Goal: Information Seeking & Learning: Learn about a topic

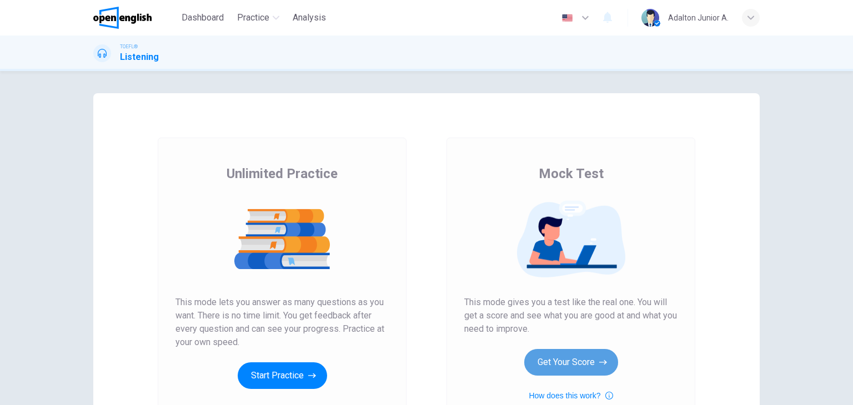
click at [560, 367] on button "Get Your Score" at bounding box center [571, 362] width 94 height 27
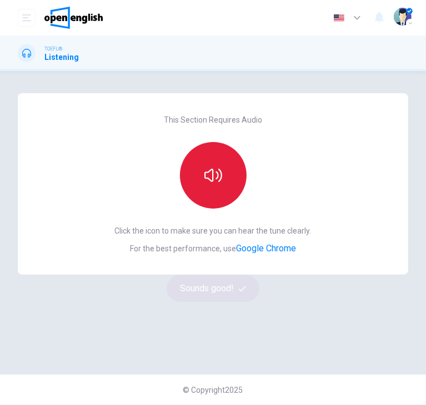
click at [224, 181] on button "button" at bounding box center [213, 175] width 67 height 67
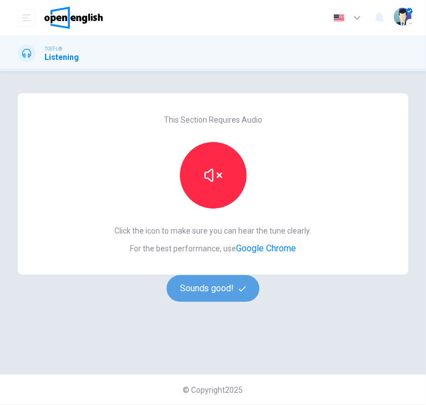
click at [238, 298] on button "Sounds good!" at bounding box center [213, 288] width 93 height 27
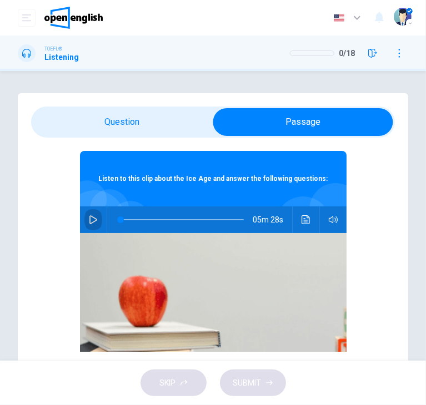
click at [93, 219] on button "button" at bounding box center [93, 220] width 18 height 27
type input "*"
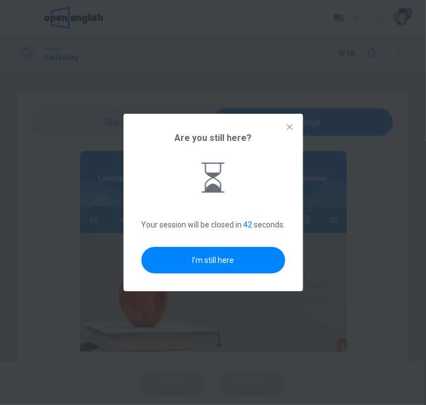
type input "*"
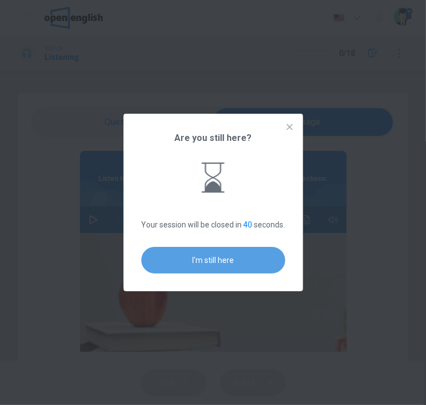
click at [269, 263] on button "I'm still here" at bounding box center [213, 260] width 144 height 27
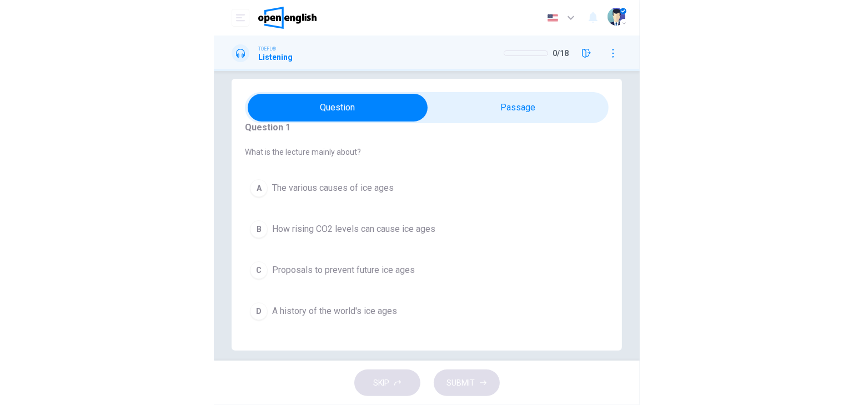
scroll to position [27, 0]
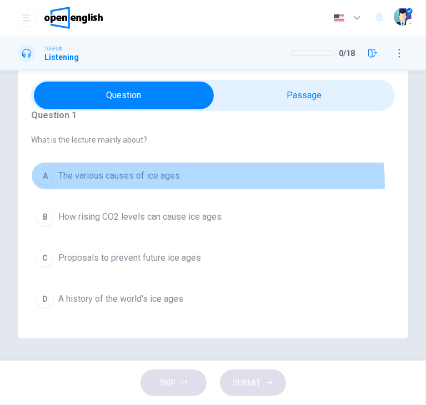
click at [148, 184] on button "A The various causes of ice ages" at bounding box center [213, 176] width 364 height 28
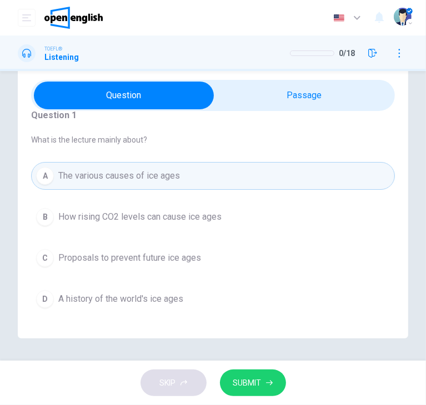
click at [252, 387] on span "SUBMIT" at bounding box center [247, 383] width 28 height 14
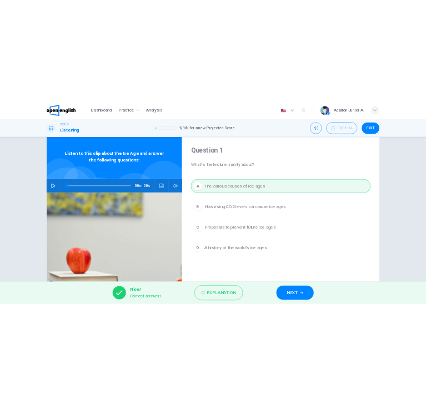
scroll to position [0, 0]
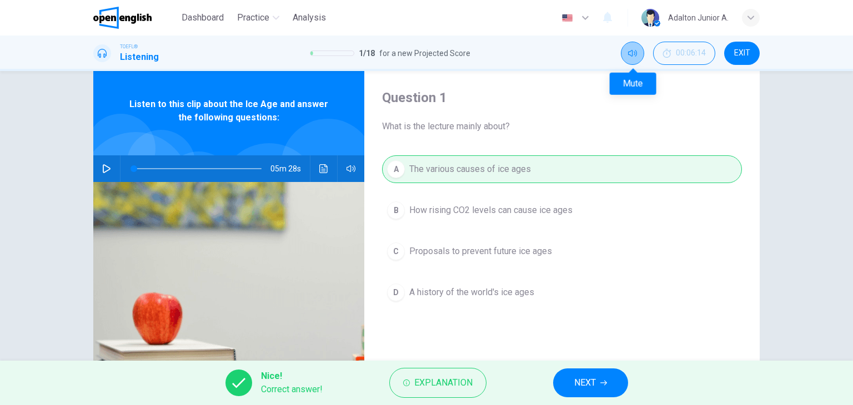
click at [628, 59] on button "Mute" at bounding box center [632, 53] width 23 height 23
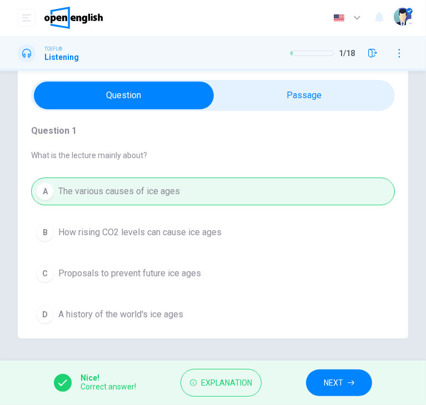
click at [342, 378] on span "NEXT" at bounding box center [333, 383] width 19 height 14
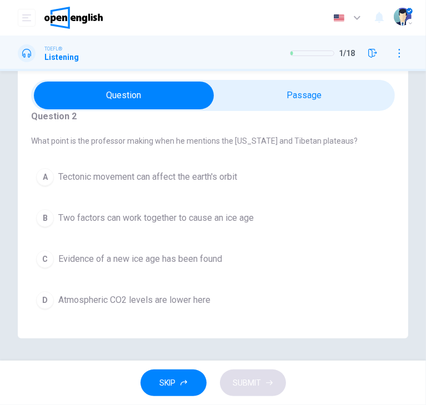
scroll to position [16, 0]
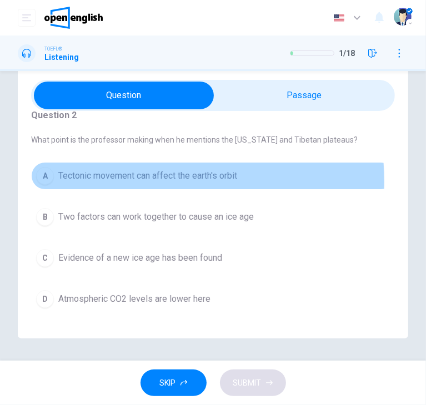
click at [147, 181] on span "Tectonic movement can affect the earth's orbit" at bounding box center [147, 175] width 179 height 13
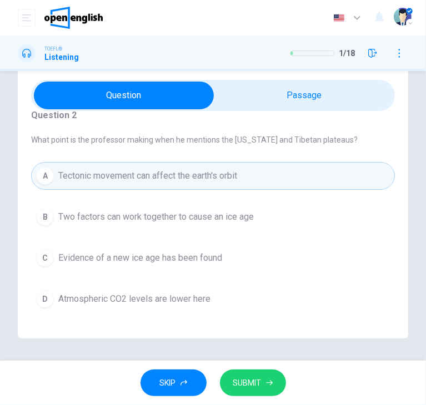
click at [248, 397] on div "SKIP SUBMIT" at bounding box center [213, 383] width 426 height 44
click at [245, 388] on span "SUBMIT" at bounding box center [247, 383] width 28 height 14
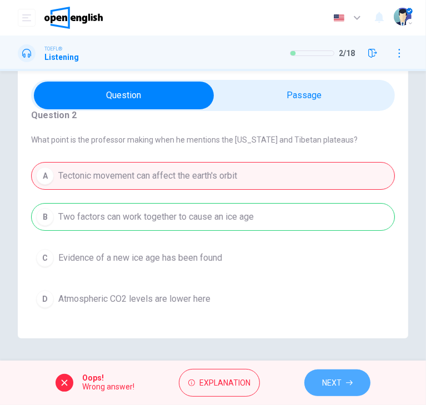
click at [344, 375] on button "NEXT" at bounding box center [337, 383] width 66 height 27
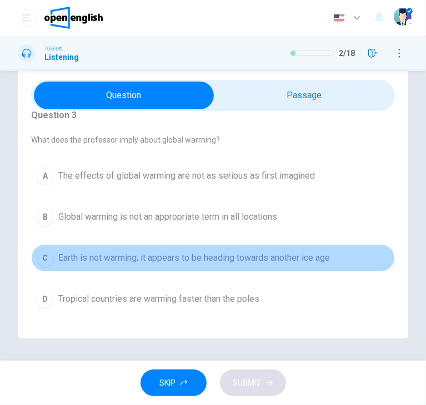
click at [298, 262] on span "Earth is not warming; it appears to be heading towards another ice age" at bounding box center [193, 258] width 271 height 13
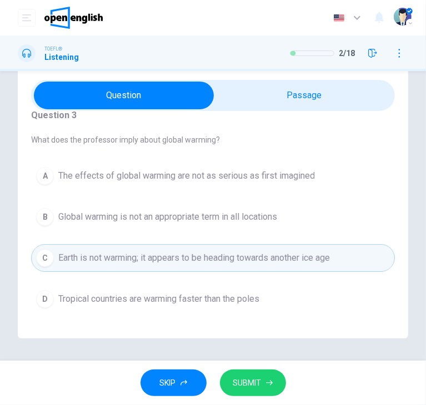
click at [233, 375] on button "SUBMIT" at bounding box center [253, 383] width 66 height 27
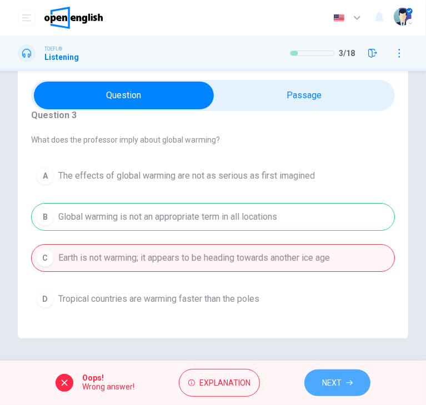
click at [344, 384] on button "NEXT" at bounding box center [337, 383] width 66 height 27
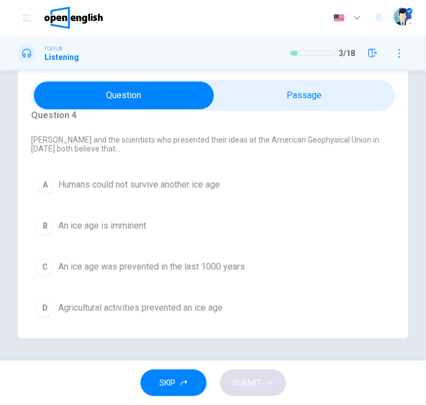
scroll to position [24, 0]
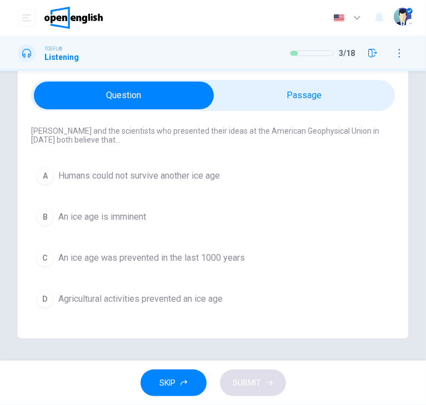
click at [182, 255] on span "An ice age was prevented in the last 1000 years" at bounding box center [151, 258] width 187 height 13
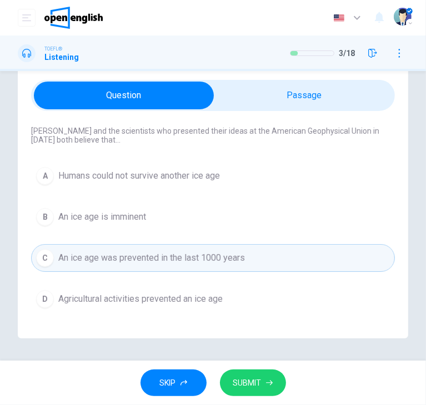
click at [255, 381] on span "SUBMIT" at bounding box center [247, 383] width 28 height 14
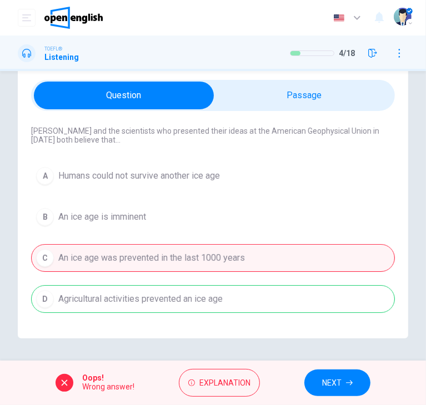
click at [320, 375] on button "NEXT" at bounding box center [337, 383] width 66 height 27
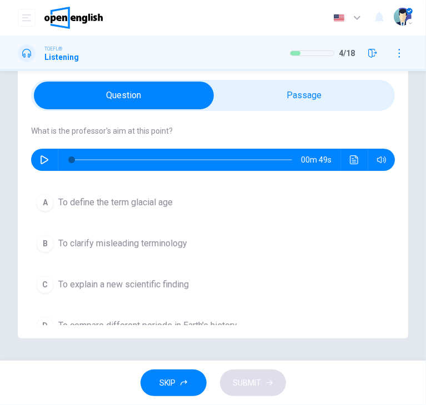
click at [39, 157] on button "button" at bounding box center [45, 160] width 18 height 22
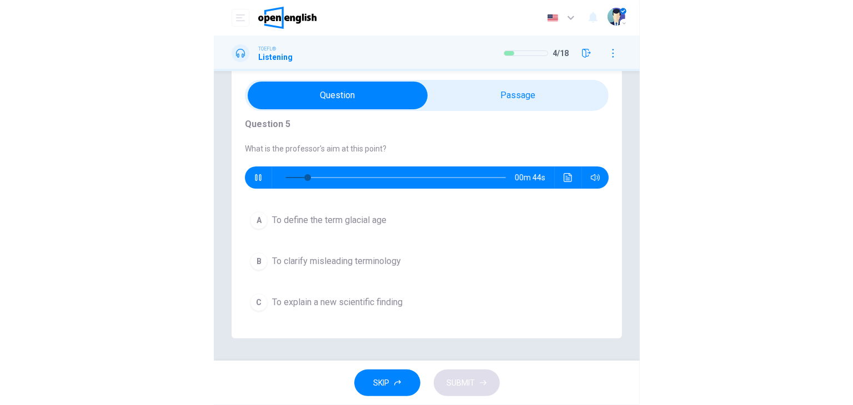
scroll to position [0, 0]
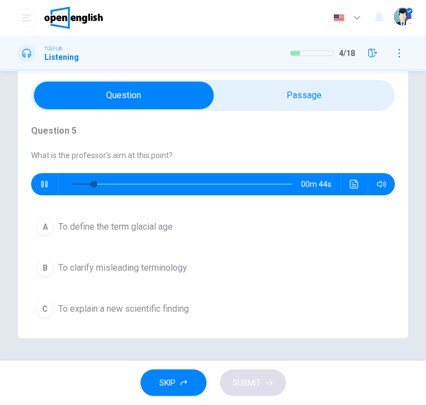
type input "**"
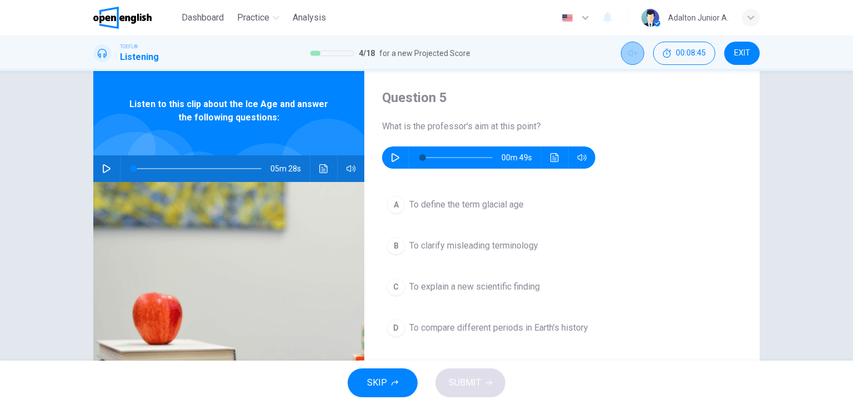
click at [628, 54] on icon "Unmute" at bounding box center [632, 53] width 9 height 7
click at [394, 158] on icon "button" at bounding box center [395, 157] width 9 height 9
drag, startPoint x: 426, startPoint y: 154, endPoint x: 411, endPoint y: 154, distance: 14.4
click at [419, 154] on span at bounding box center [422, 157] width 7 height 7
drag, startPoint x: 428, startPoint y: 154, endPoint x: 402, endPoint y: 152, distance: 26.2
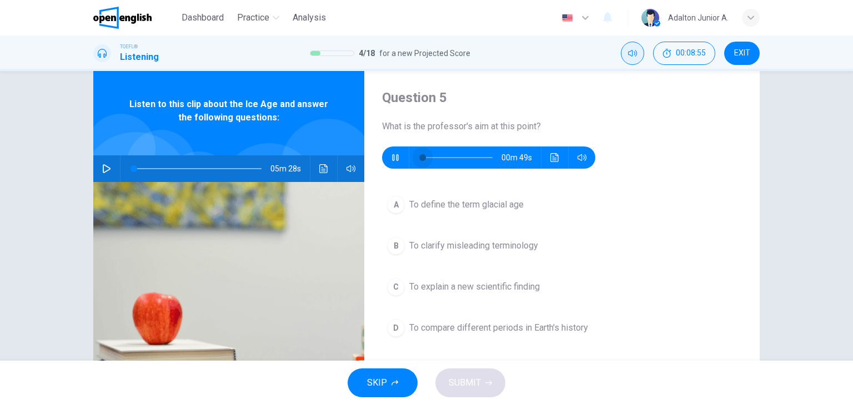
click at [402, 152] on div "00m 49s" at bounding box center [488, 158] width 213 height 22
click at [499, 244] on span "To clarify misleading terminology" at bounding box center [473, 245] width 129 height 13
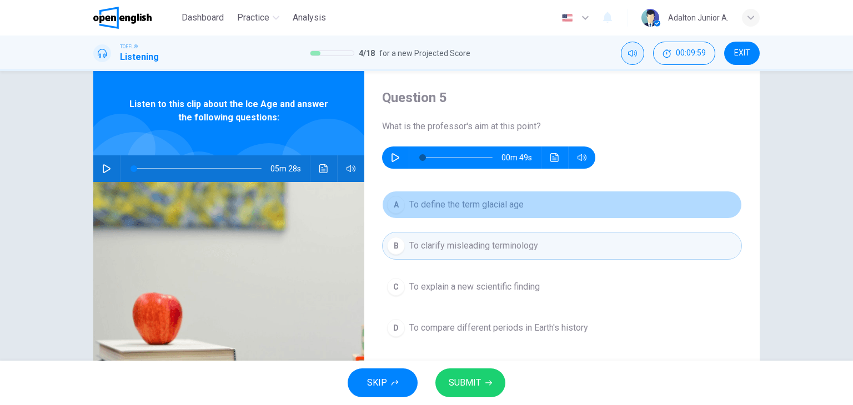
click at [466, 203] on span "To define the term glacial age" at bounding box center [466, 204] width 114 height 13
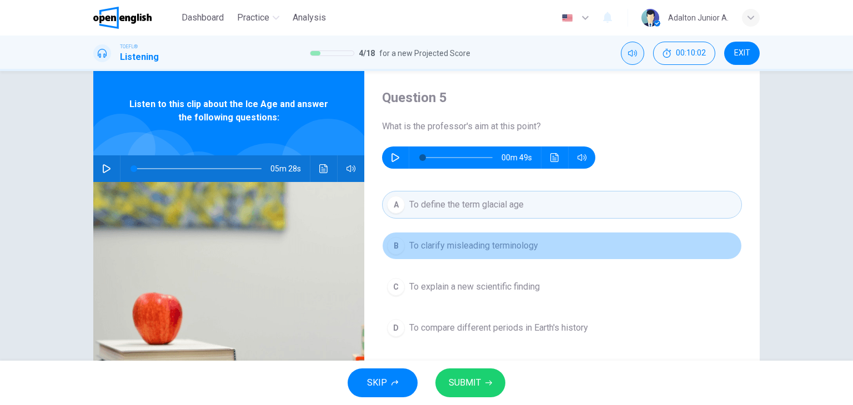
click at [485, 245] on span "To clarify misleading terminology" at bounding box center [473, 245] width 129 height 13
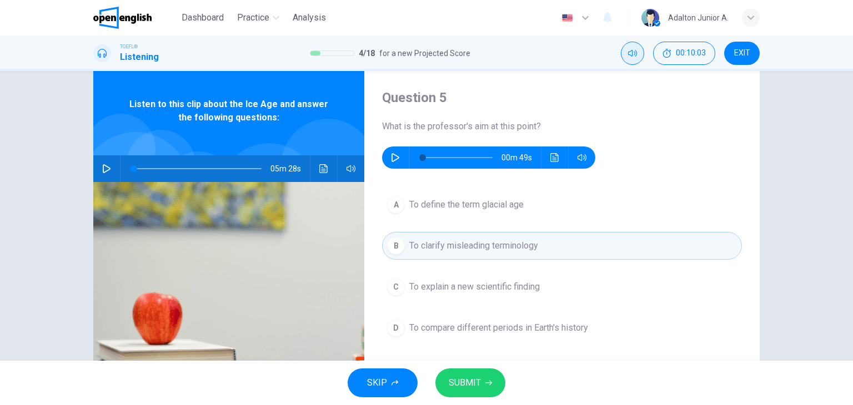
click at [475, 389] on span "SUBMIT" at bounding box center [465, 383] width 32 height 16
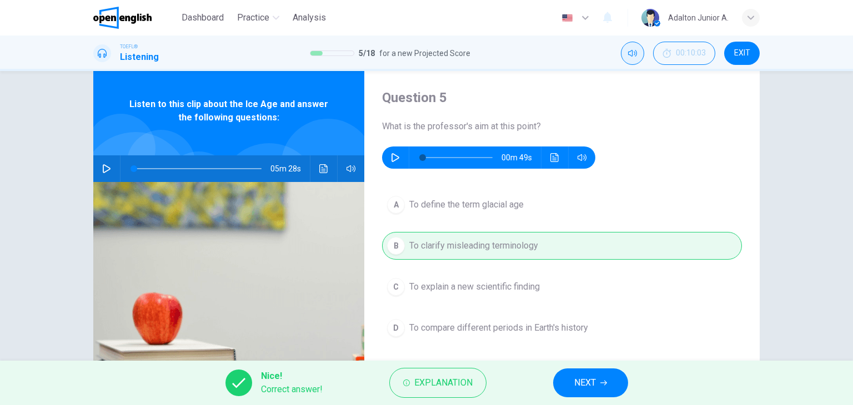
click at [568, 383] on button "NEXT" at bounding box center [590, 383] width 75 height 29
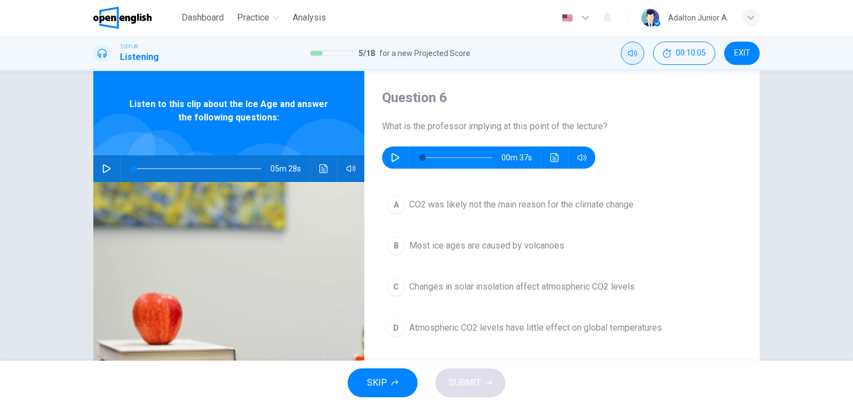
click at [386, 157] on button "button" at bounding box center [395, 158] width 18 height 22
click at [397, 157] on button "button" at bounding box center [395, 158] width 18 height 22
click at [449, 286] on span "Changes in solar insolation affect atmospheric CO2 levels" at bounding box center [521, 286] width 225 height 13
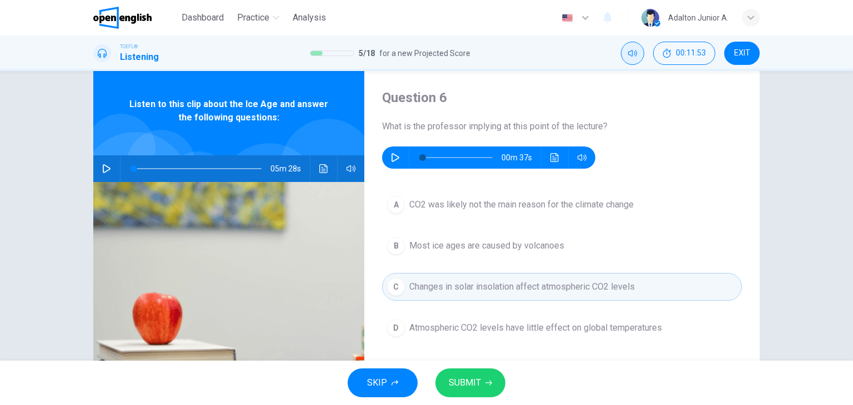
click at [480, 379] on button "SUBMIT" at bounding box center [470, 383] width 70 height 29
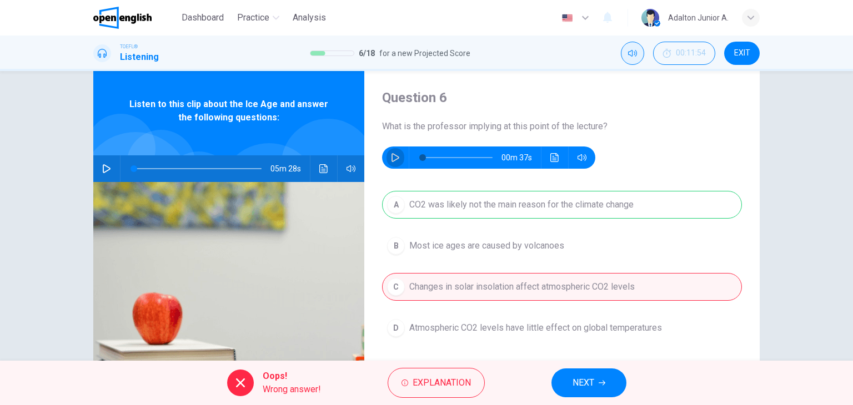
click at [391, 153] on icon "button" at bounding box center [395, 157] width 9 height 9
type input "*"
click at [568, 378] on button "NEXT" at bounding box center [588, 383] width 75 height 29
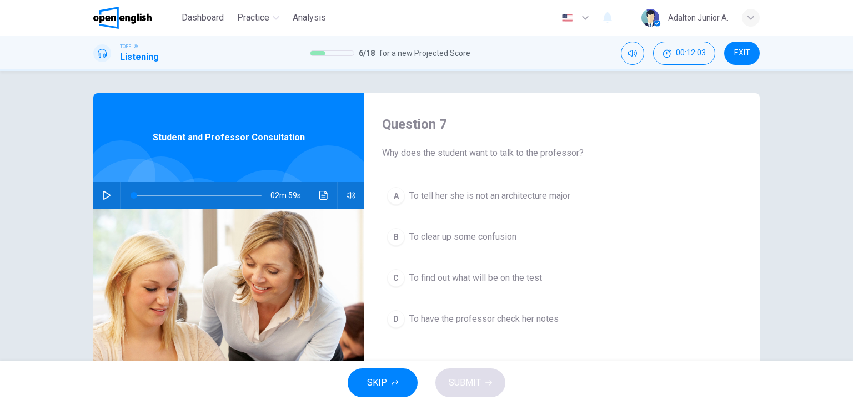
click at [102, 198] on icon "button" at bounding box center [106, 195] width 9 height 9
type input "*"
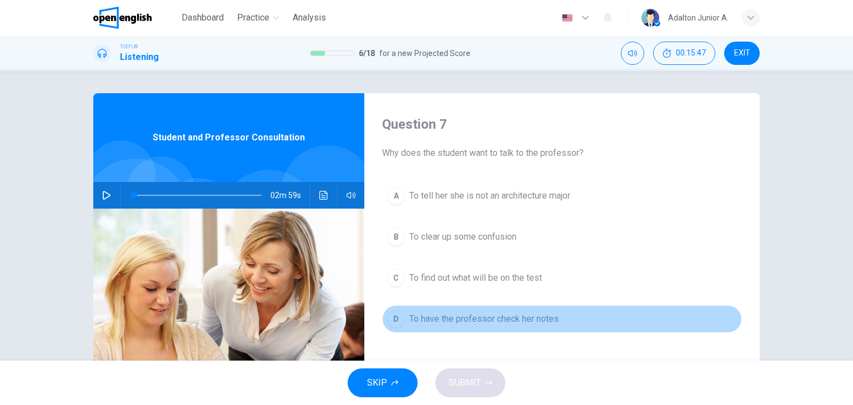
click at [513, 324] on span "To have the professor check her notes" at bounding box center [483, 319] width 149 height 13
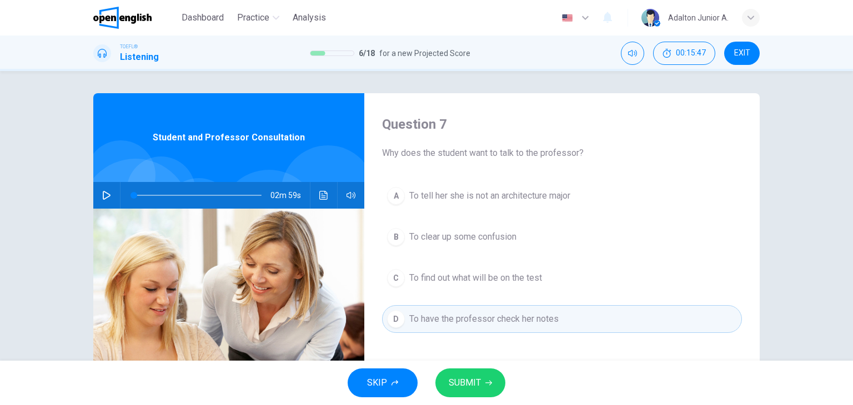
click at [513, 324] on span "To have the professor check her notes" at bounding box center [483, 319] width 149 height 13
click at [475, 380] on span "SUBMIT" at bounding box center [465, 383] width 32 height 16
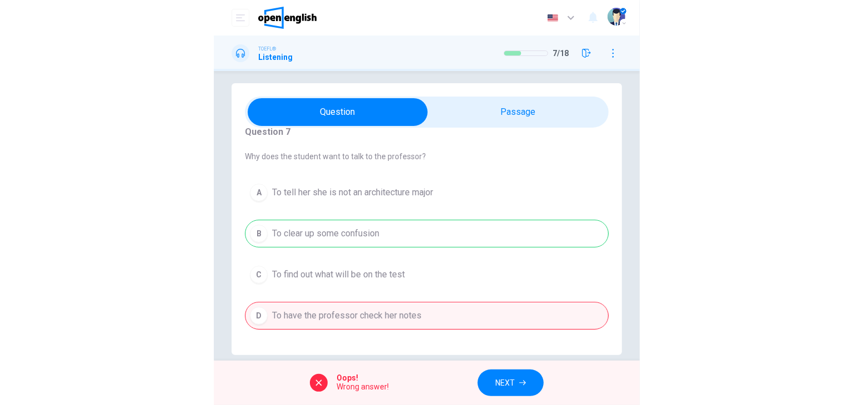
scroll to position [27, 0]
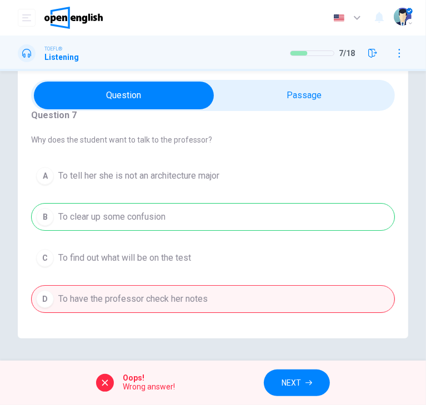
click at [149, 380] on span "Oops!" at bounding box center [149, 378] width 52 height 9
click at [162, 394] on div "Oops! Wrong answer! NEXT" at bounding box center [213, 383] width 426 height 44
click at [162, 388] on span "Wrong answer!" at bounding box center [149, 387] width 52 height 9
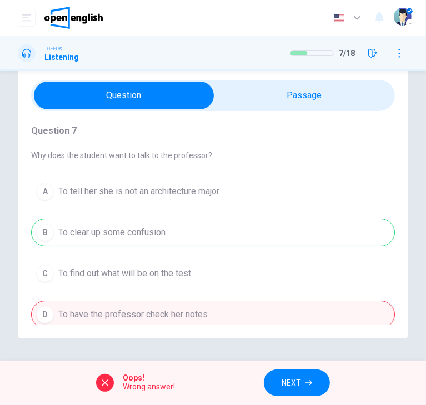
click at [305, 389] on button "NEXT" at bounding box center [297, 383] width 66 height 27
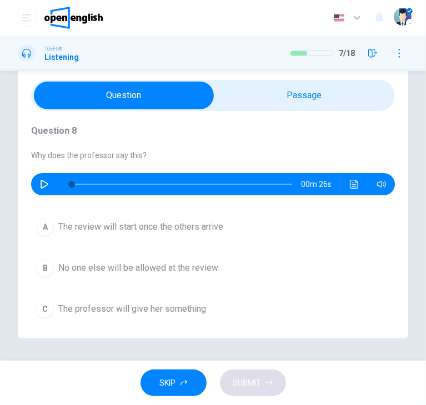
click at [49, 185] on button "button" at bounding box center [45, 184] width 18 height 22
type input "*"
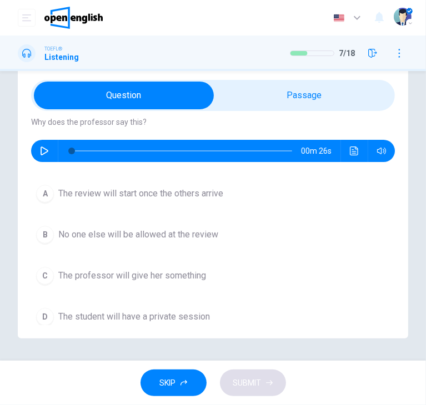
scroll to position [51, 0]
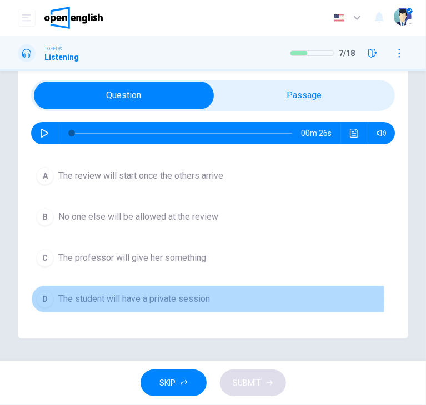
click at [164, 298] on span "The student will have a private session" at bounding box center [134, 299] width 152 height 13
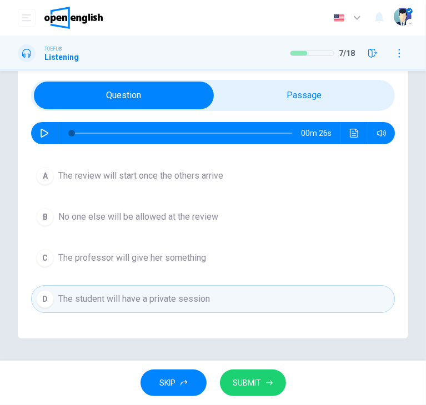
click at [255, 383] on span "SUBMIT" at bounding box center [247, 383] width 28 height 14
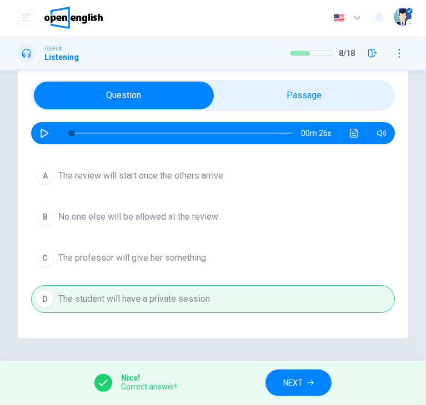
click at [147, 379] on span "Nice!" at bounding box center [149, 378] width 56 height 9
click at [312, 383] on icon "button" at bounding box center [310, 383] width 7 height 5
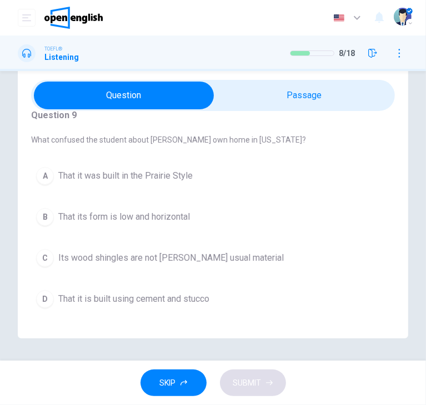
click at [129, 218] on span "That its form is low and horizontal" at bounding box center [124, 216] width 132 height 13
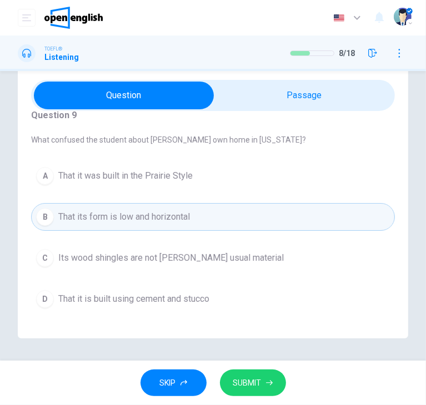
click at [244, 374] on button "SUBMIT" at bounding box center [253, 383] width 66 height 27
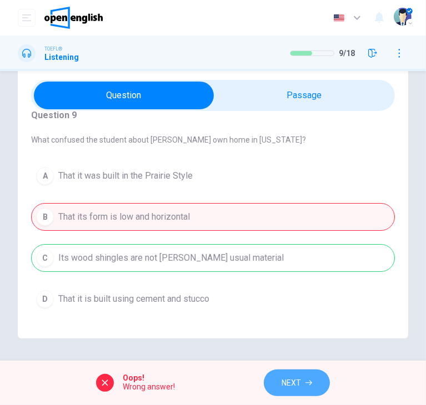
click at [311, 383] on icon "button" at bounding box center [308, 383] width 7 height 5
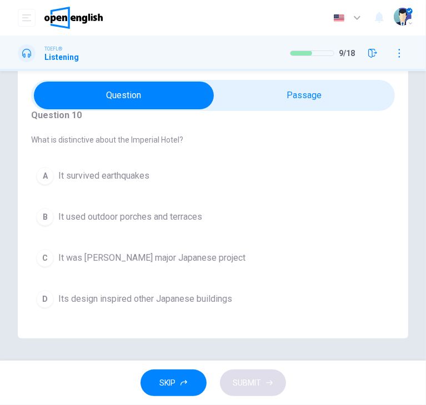
click at [145, 224] on button "B It used outdoor porches and terraces" at bounding box center [213, 217] width 364 height 28
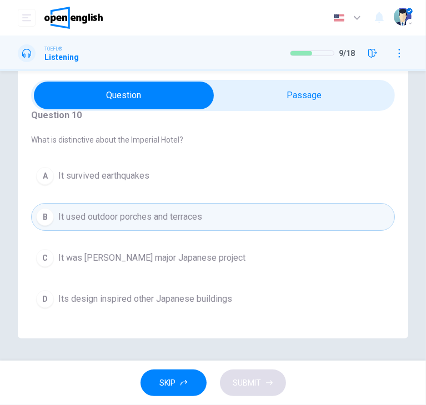
click at [114, 174] on span "It survived earthquakes" at bounding box center [103, 175] width 91 height 13
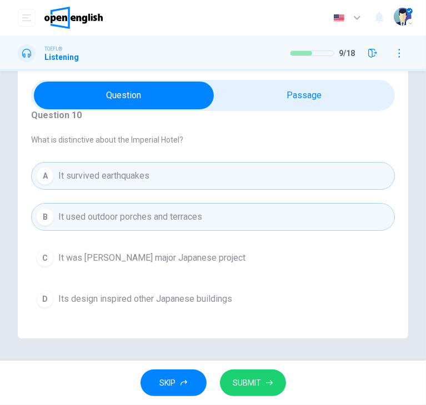
click at [237, 383] on span "SUBMIT" at bounding box center [247, 383] width 28 height 14
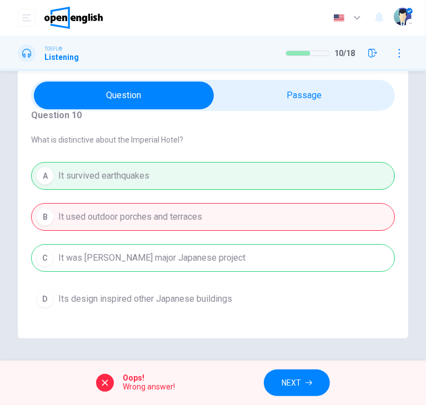
click at [16, 287] on div "Question 10 What is distinctive about the Imperial Hotel? A It survived earthqu…" at bounding box center [213, 203] width 426 height 272
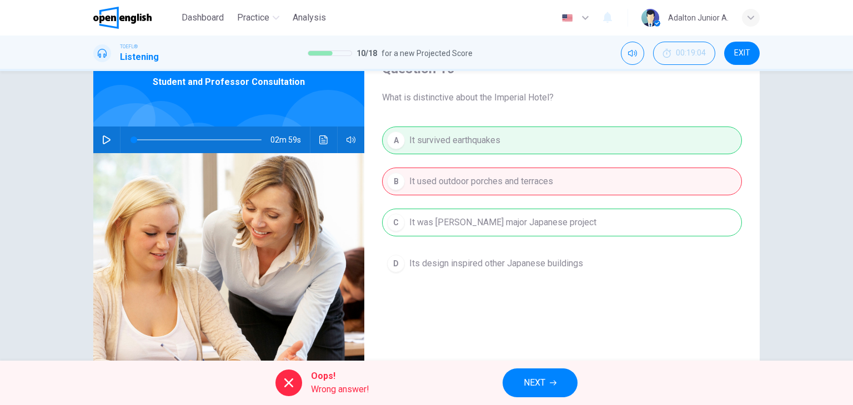
scroll to position [82, 0]
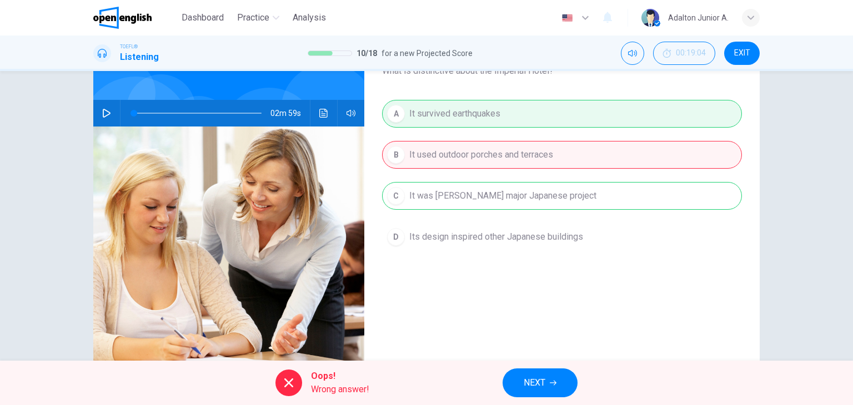
click at [477, 188] on div "A It survived earthquakes B It used outdoor porches and terraces C It was [PERS…" at bounding box center [562, 186] width 360 height 173
click at [485, 212] on div "A It survived earthquakes B It used outdoor porches and terraces C It was [PERS…" at bounding box center [562, 186] width 360 height 173
click at [537, 205] on div "A It survived earthquakes B It used outdoor porches and terraces C It was [PERS…" at bounding box center [562, 186] width 360 height 173
click at [537, 385] on span "NEXT" at bounding box center [535, 383] width 22 height 16
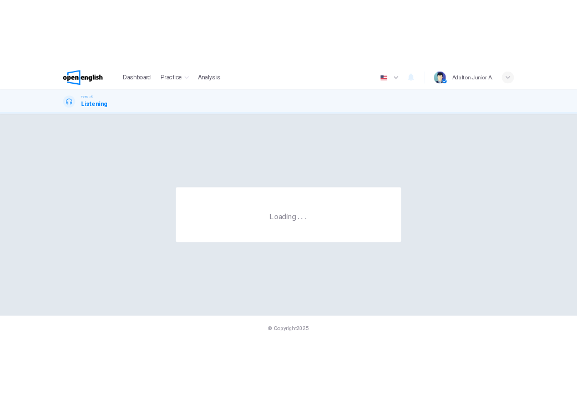
scroll to position [0, 0]
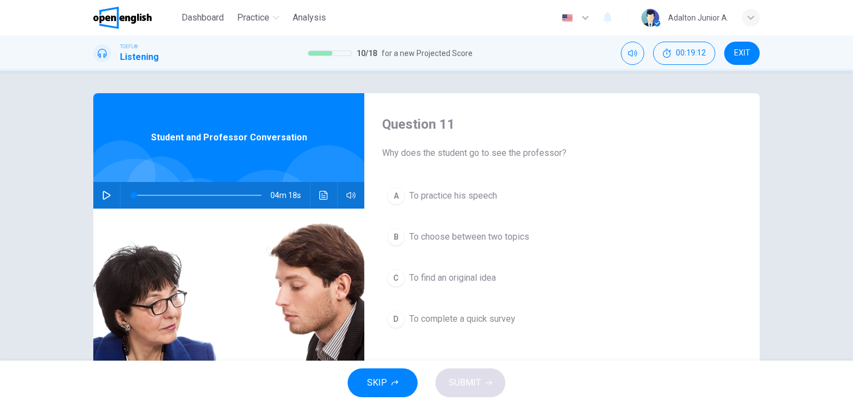
click at [103, 198] on icon "button" at bounding box center [107, 195] width 8 height 9
type input "*"
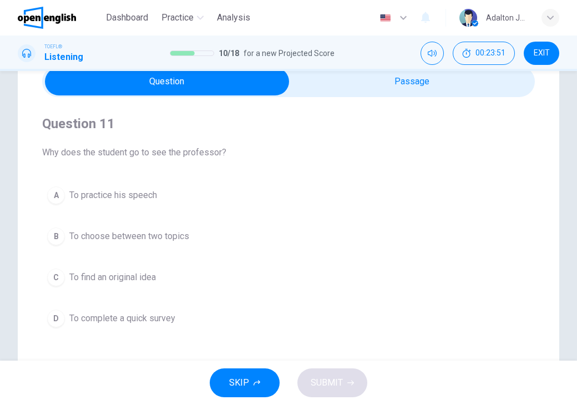
scroll to position [56, 0]
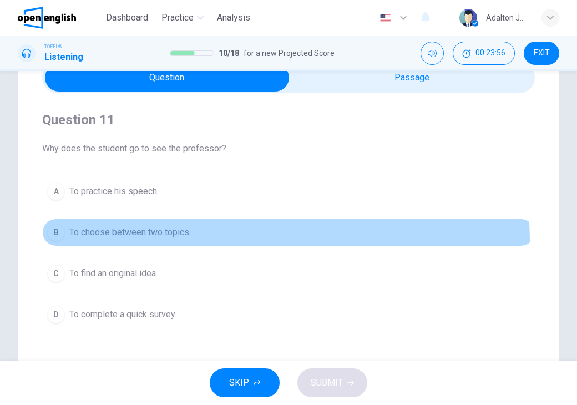
click at [162, 243] on button "B To choose between two topics" at bounding box center [288, 233] width 493 height 28
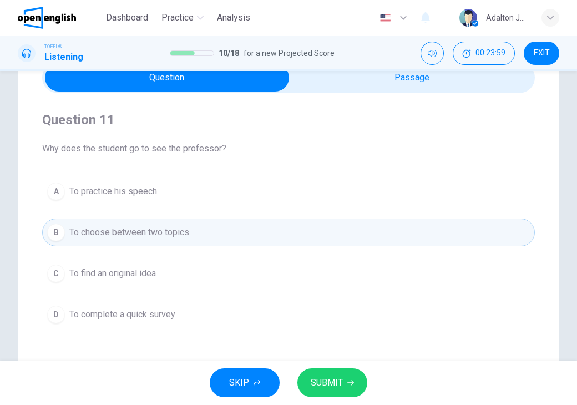
click at [309, 384] on button "SUBMIT" at bounding box center [333, 383] width 70 height 29
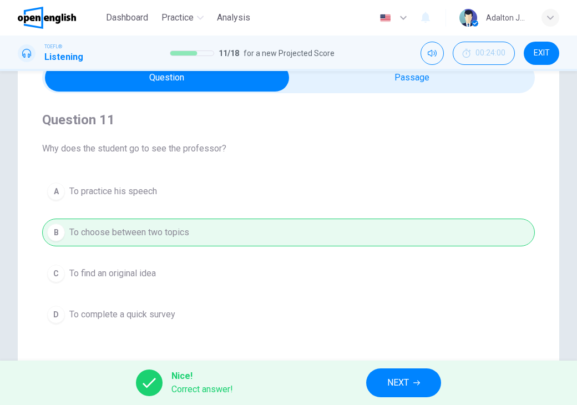
click at [398, 381] on span "NEXT" at bounding box center [399, 383] width 22 height 16
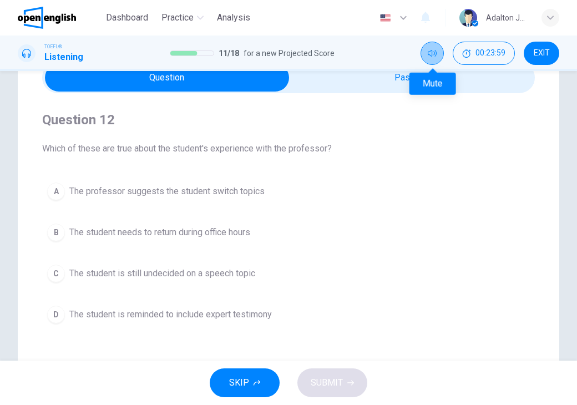
click at [428, 53] on button "Mute" at bounding box center [432, 53] width 23 height 23
click at [225, 274] on span "The student is still undecided on a speech topic" at bounding box center [162, 273] width 186 height 13
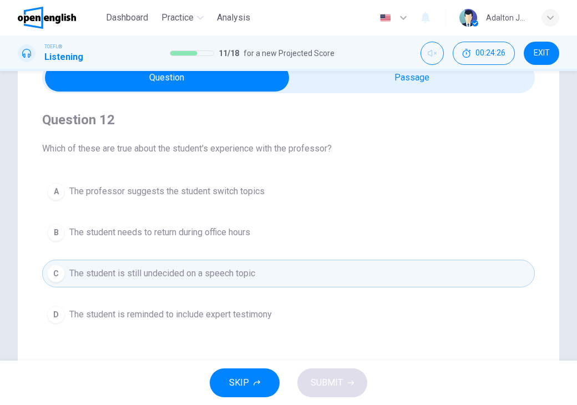
click at [235, 271] on span "The student is still undecided on a speech topic" at bounding box center [162, 273] width 186 height 13
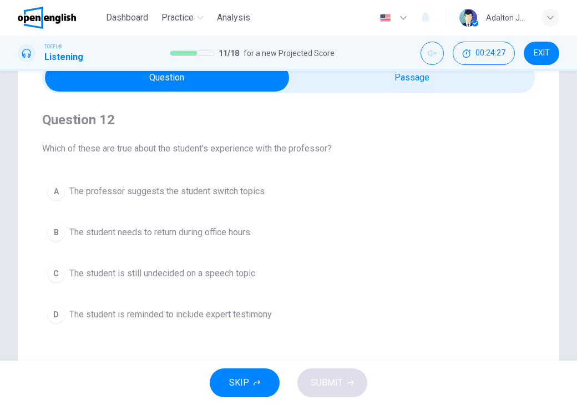
click at [244, 269] on span "The student is still undecided on a speech topic" at bounding box center [162, 273] width 186 height 13
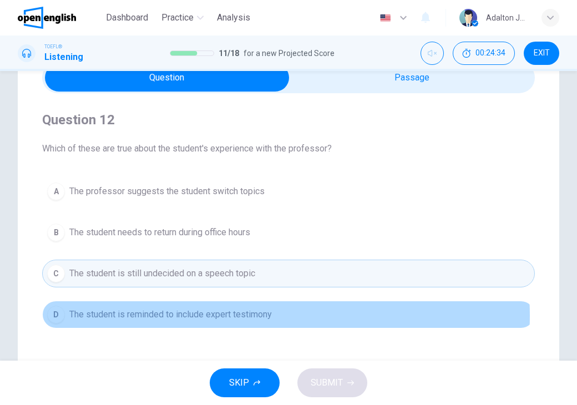
click at [255, 315] on span "The student is reminded to include expert testimony" at bounding box center [170, 314] width 203 height 13
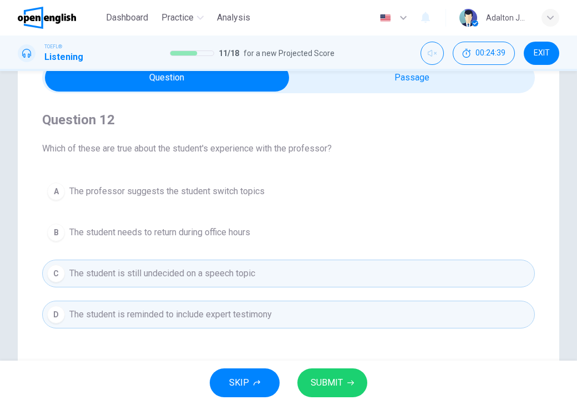
click at [351, 380] on icon "button" at bounding box center [351, 383] width 7 height 7
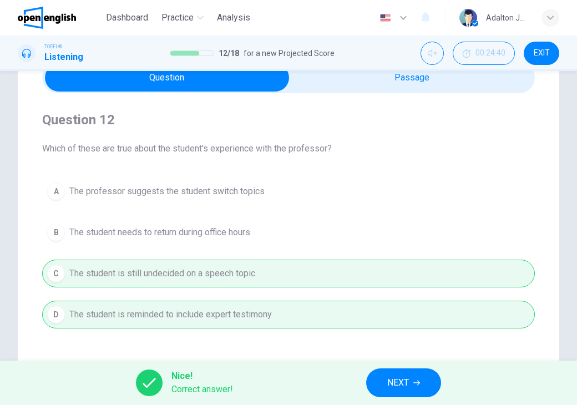
click at [386, 388] on button "NEXT" at bounding box center [403, 383] width 75 height 29
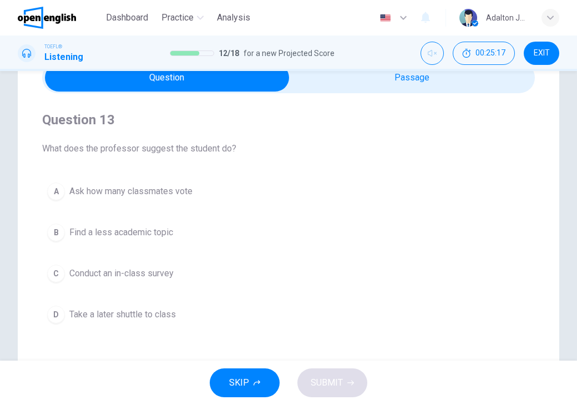
drag, startPoint x: 31, startPoint y: 267, endPoint x: 219, endPoint y: 306, distance: 192.2
click at [219, 306] on div "Question 13 What does the professor suggest the student do? A Ask how many clas…" at bounding box center [289, 261] width 542 height 446
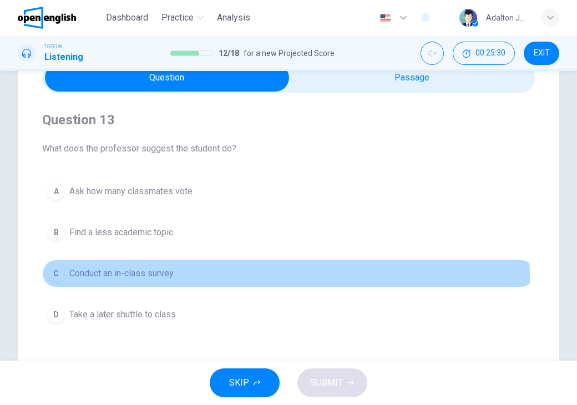
click at [132, 278] on span "Conduct an in-class survey" at bounding box center [121, 273] width 104 height 13
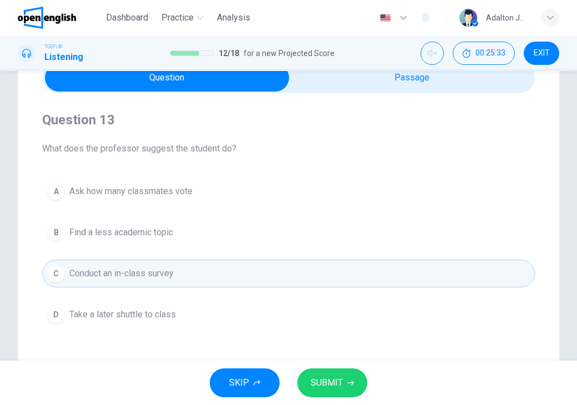
click at [325, 393] on button "SUBMIT" at bounding box center [333, 383] width 70 height 29
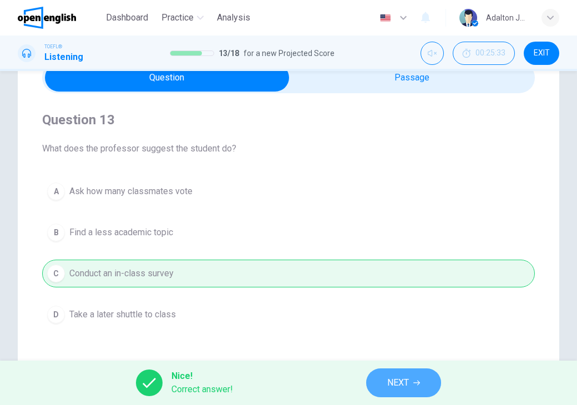
click at [424, 380] on button "NEXT" at bounding box center [403, 383] width 75 height 29
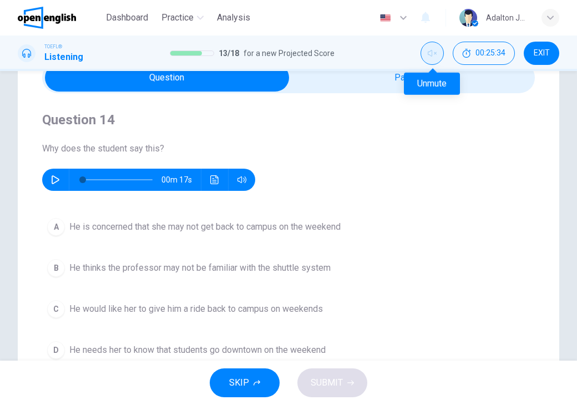
click at [428, 52] on icon "Unmute" at bounding box center [432, 53] width 9 height 9
click at [56, 180] on icon "button" at bounding box center [55, 179] width 9 height 9
type input "*"
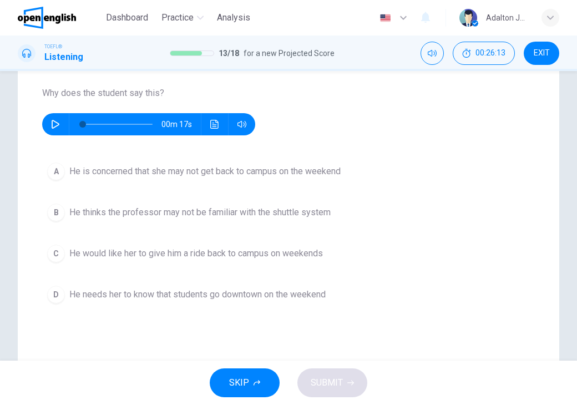
click at [278, 215] on span "He thinks the professor may not be familiar with the shuttle system" at bounding box center [199, 212] width 261 height 13
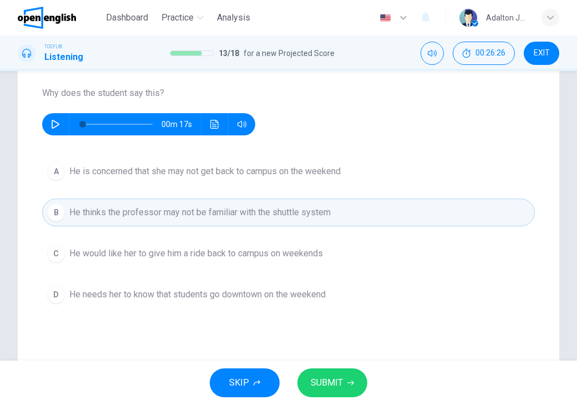
click at [360, 390] on button "SUBMIT" at bounding box center [333, 383] width 70 height 29
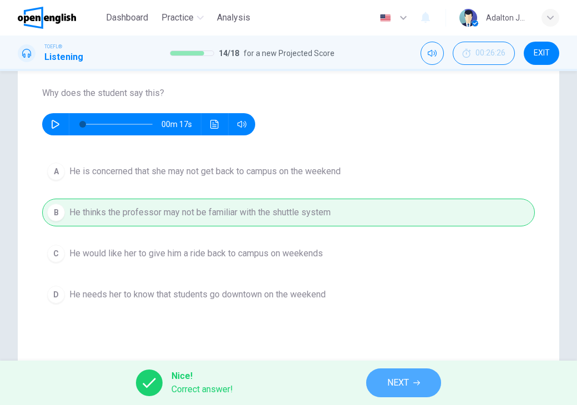
click at [390, 383] on span "NEXT" at bounding box center [399, 383] width 22 height 16
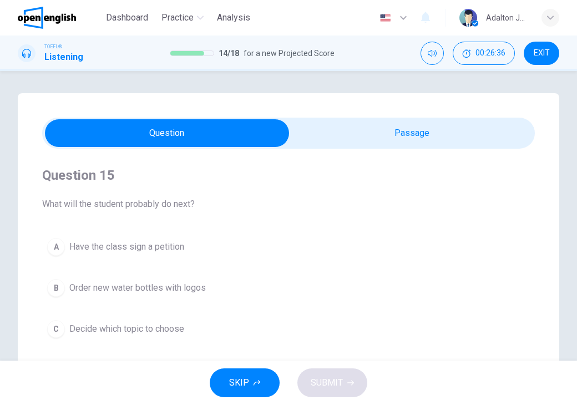
scroll to position [56, 0]
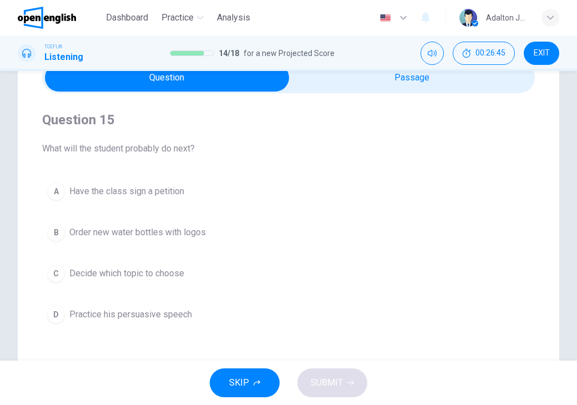
click at [123, 274] on span "Decide which topic to choose" at bounding box center [126, 273] width 115 height 13
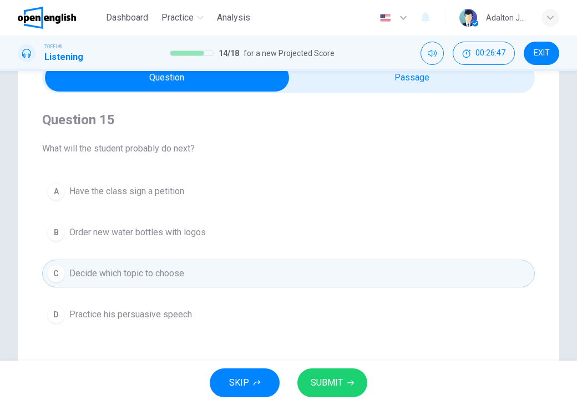
click at [329, 384] on span "SUBMIT" at bounding box center [327, 383] width 32 height 16
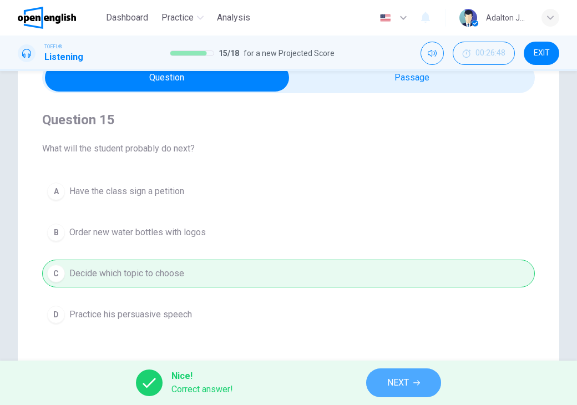
click at [401, 383] on span "NEXT" at bounding box center [399, 383] width 22 height 16
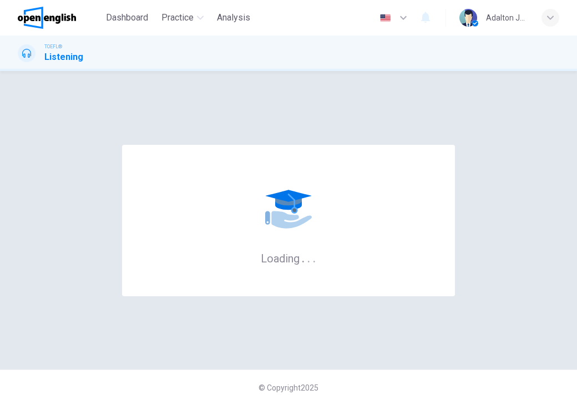
scroll to position [0, 0]
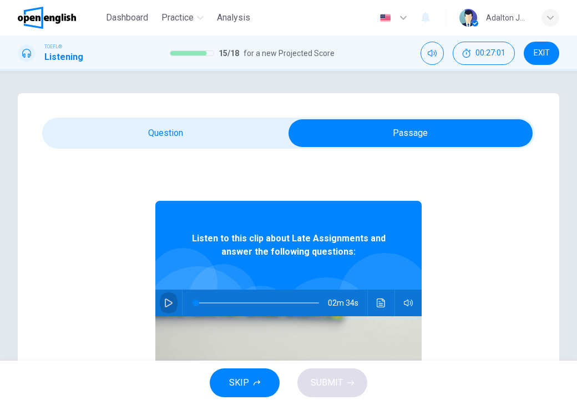
click at [165, 299] on icon "button" at bounding box center [168, 303] width 9 height 9
click at [160, 311] on button "button" at bounding box center [169, 303] width 18 height 27
type input "**"
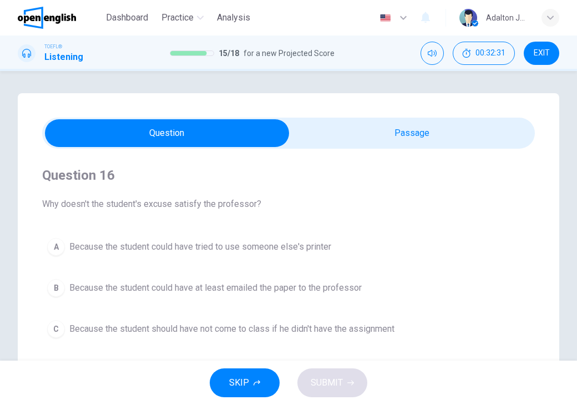
drag, startPoint x: 43, startPoint y: 201, endPoint x: 286, endPoint y: 202, distance: 243.2
click at [291, 202] on span "Why doesn't the student's excuse satisfy the professor?" at bounding box center [288, 204] width 493 height 13
drag, startPoint x: 253, startPoint y: 199, endPoint x: 120, endPoint y: 205, distance: 132.8
click at [120, 205] on span "Why doesn't the student's excuse satisfy the professor?" at bounding box center [288, 204] width 493 height 13
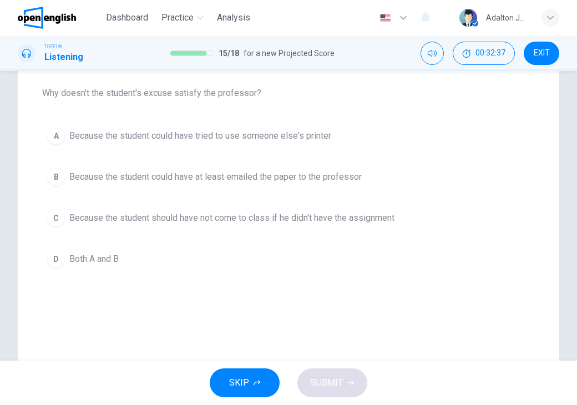
scroll to position [56, 0]
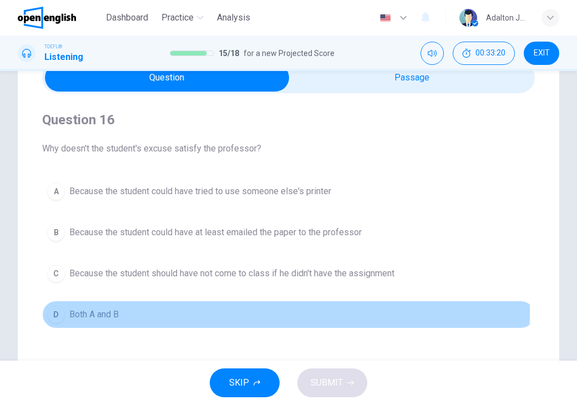
click at [87, 312] on span "Both A and B" at bounding box center [93, 314] width 49 height 13
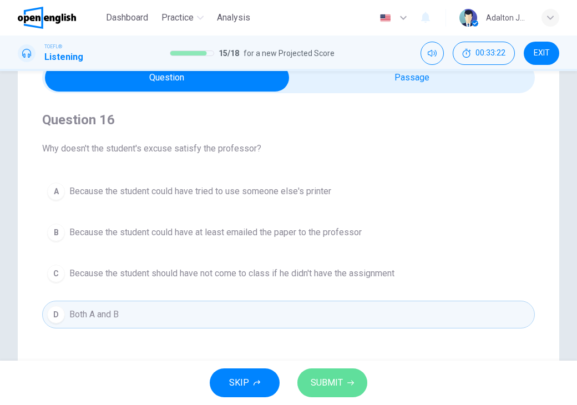
click at [321, 387] on span "SUBMIT" at bounding box center [327, 383] width 32 height 16
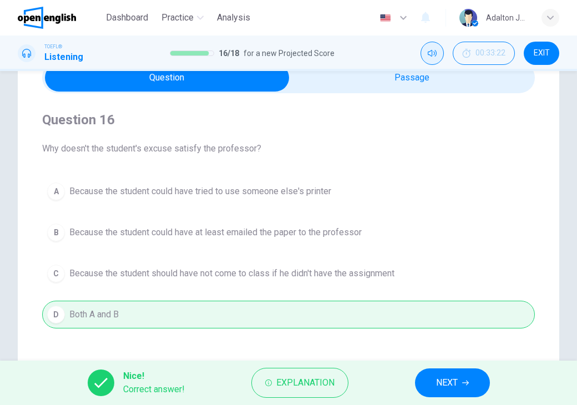
click at [429, 53] on icon "Mute" at bounding box center [432, 53] width 9 height 7
click at [455, 381] on span "NEXT" at bounding box center [447, 383] width 22 height 16
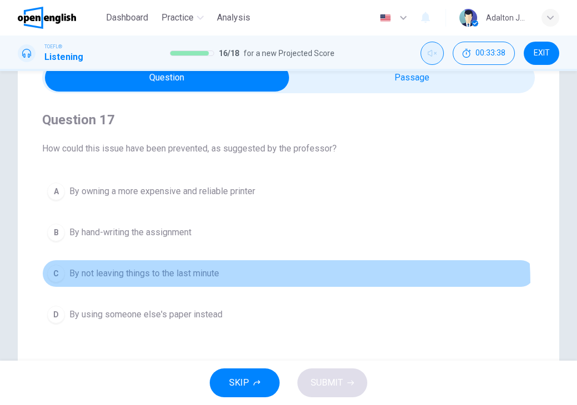
click at [167, 284] on button "C By not leaving things to the last minute" at bounding box center [288, 274] width 493 height 28
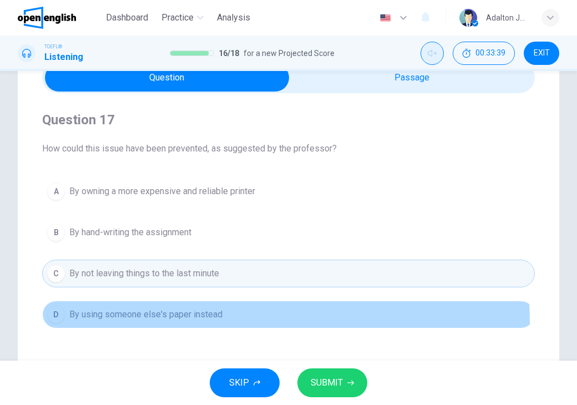
click at [167, 323] on button "D By using someone else's paper instead" at bounding box center [288, 315] width 493 height 28
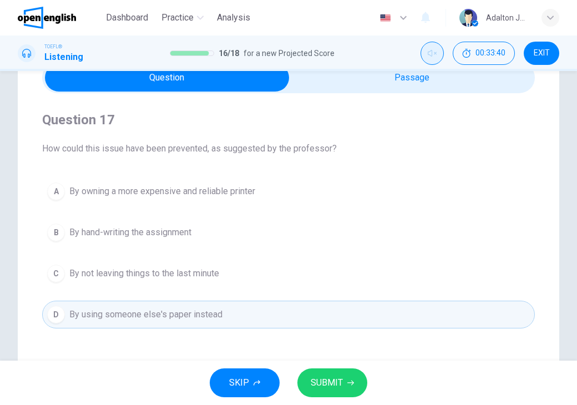
click at [182, 288] on div "A By owning a more expensive and reliable printer B By hand-writing the assignm…" at bounding box center [288, 253] width 493 height 151
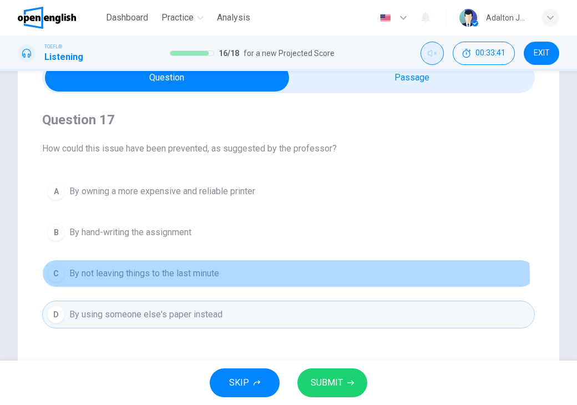
click at [184, 278] on span "By not leaving things to the last minute" at bounding box center [144, 273] width 150 height 13
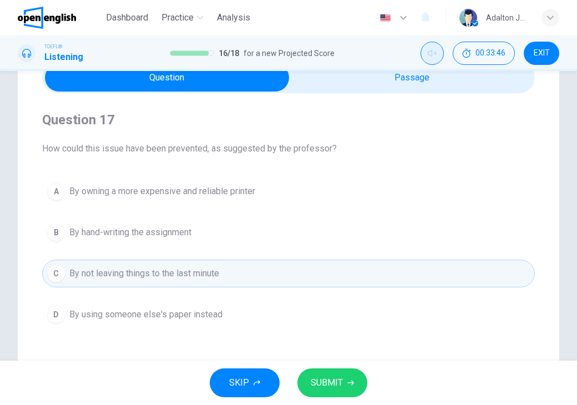
click at [357, 378] on button "SUBMIT" at bounding box center [333, 383] width 70 height 29
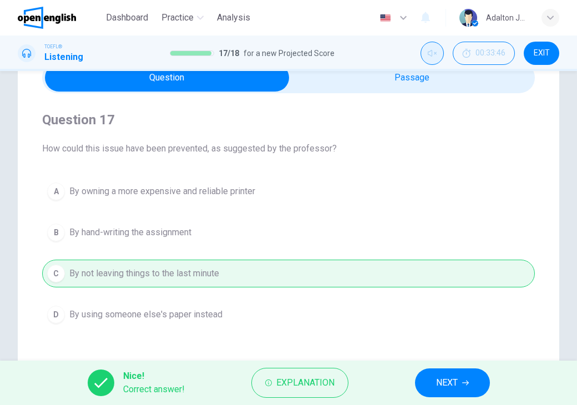
click at [466, 386] on icon "button" at bounding box center [465, 383] width 7 height 7
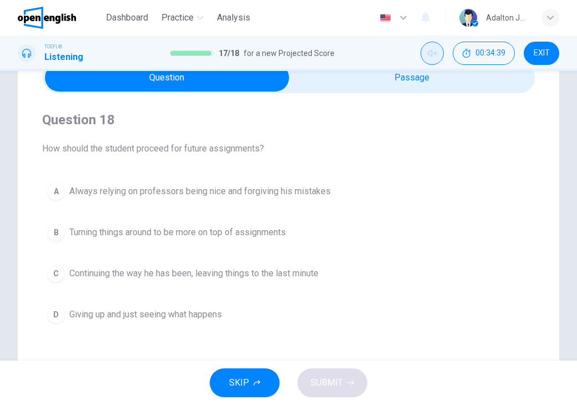
click at [158, 233] on span "Turning things around to be more on top of assignments" at bounding box center [177, 232] width 217 height 13
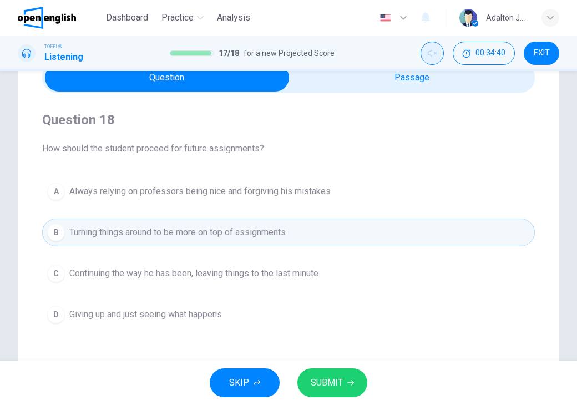
click at [326, 386] on span "SUBMIT" at bounding box center [327, 383] width 32 height 16
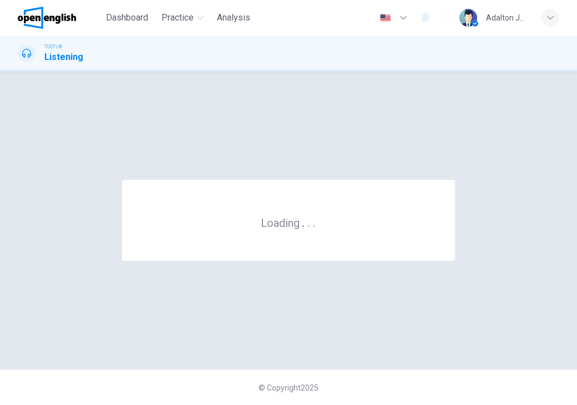
scroll to position [0, 0]
